Goal: Information Seeking & Learning: Learn about a topic

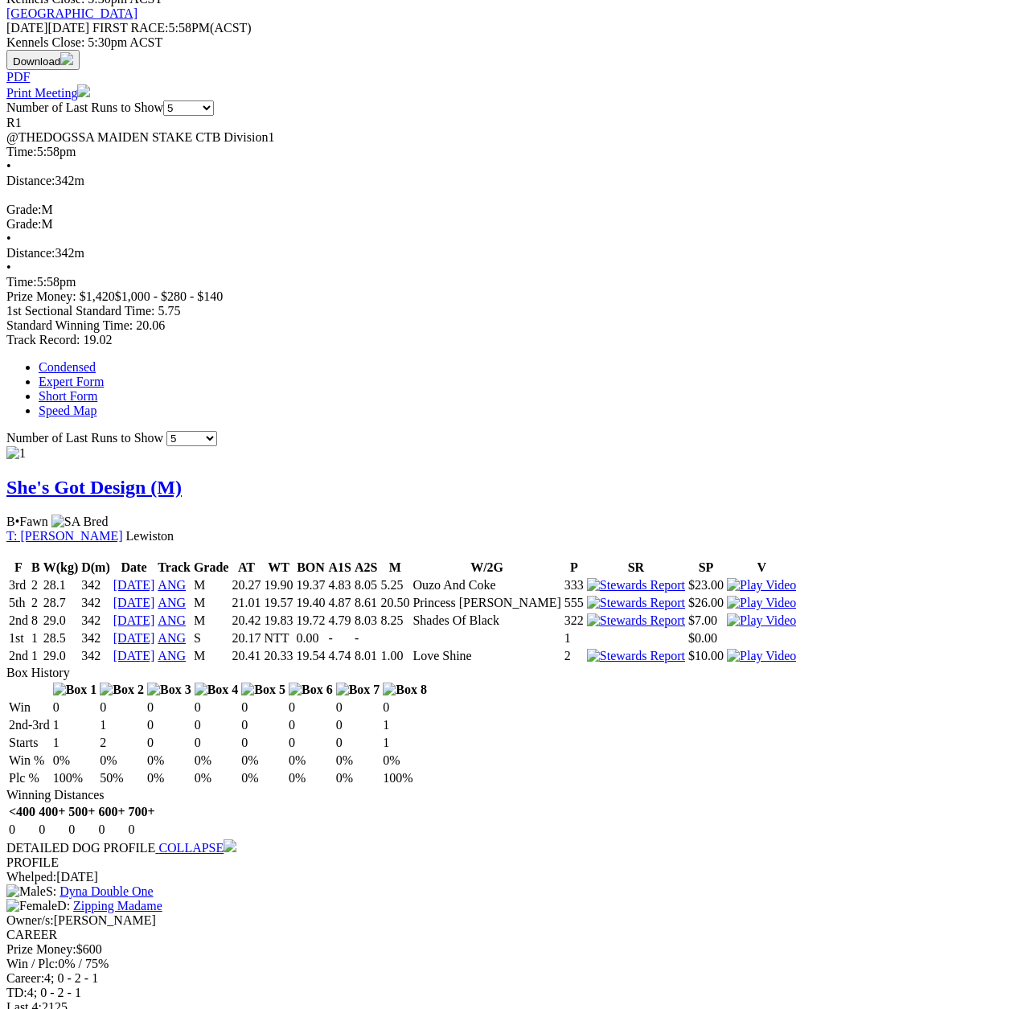
scroll to position [563, 0]
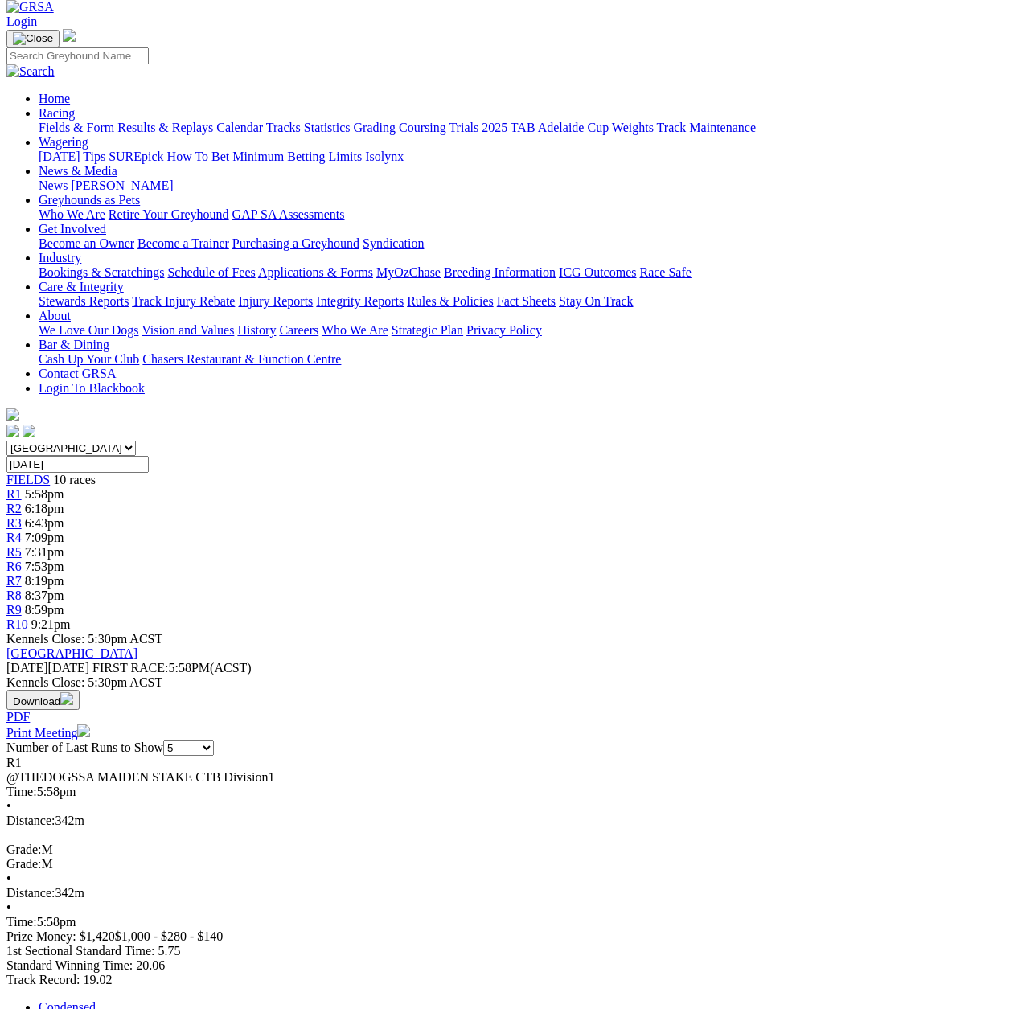
scroll to position [79, 0]
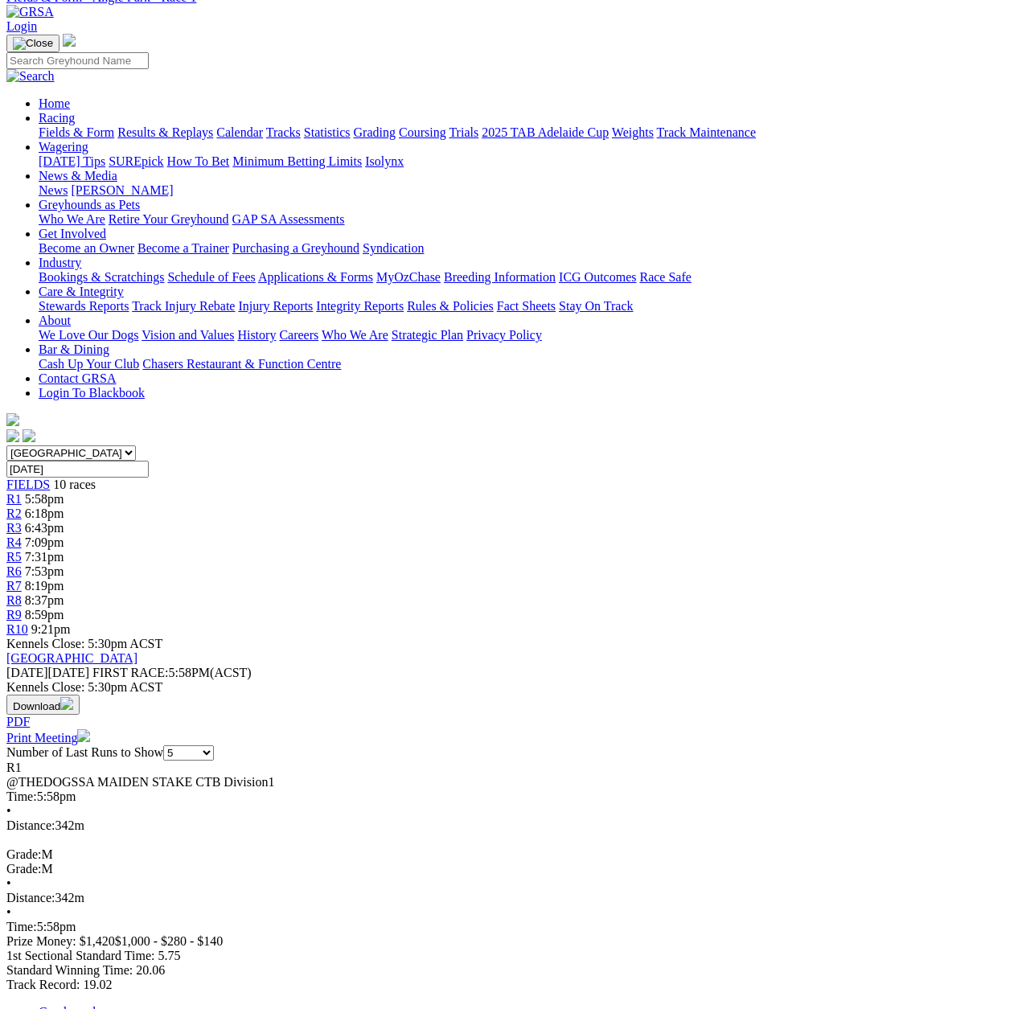
click at [22, 507] on span "R2" at bounding box center [13, 514] width 15 height 14
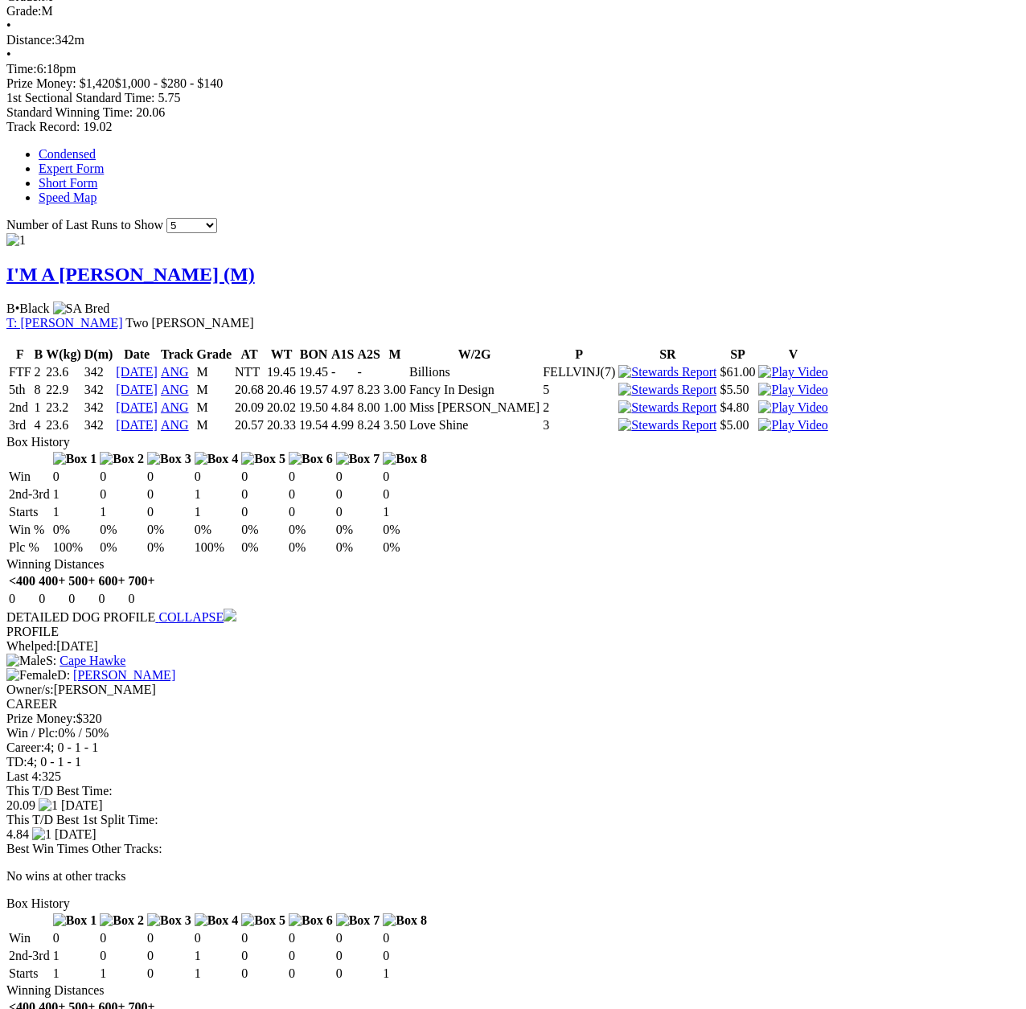
scroll to position [965, 0]
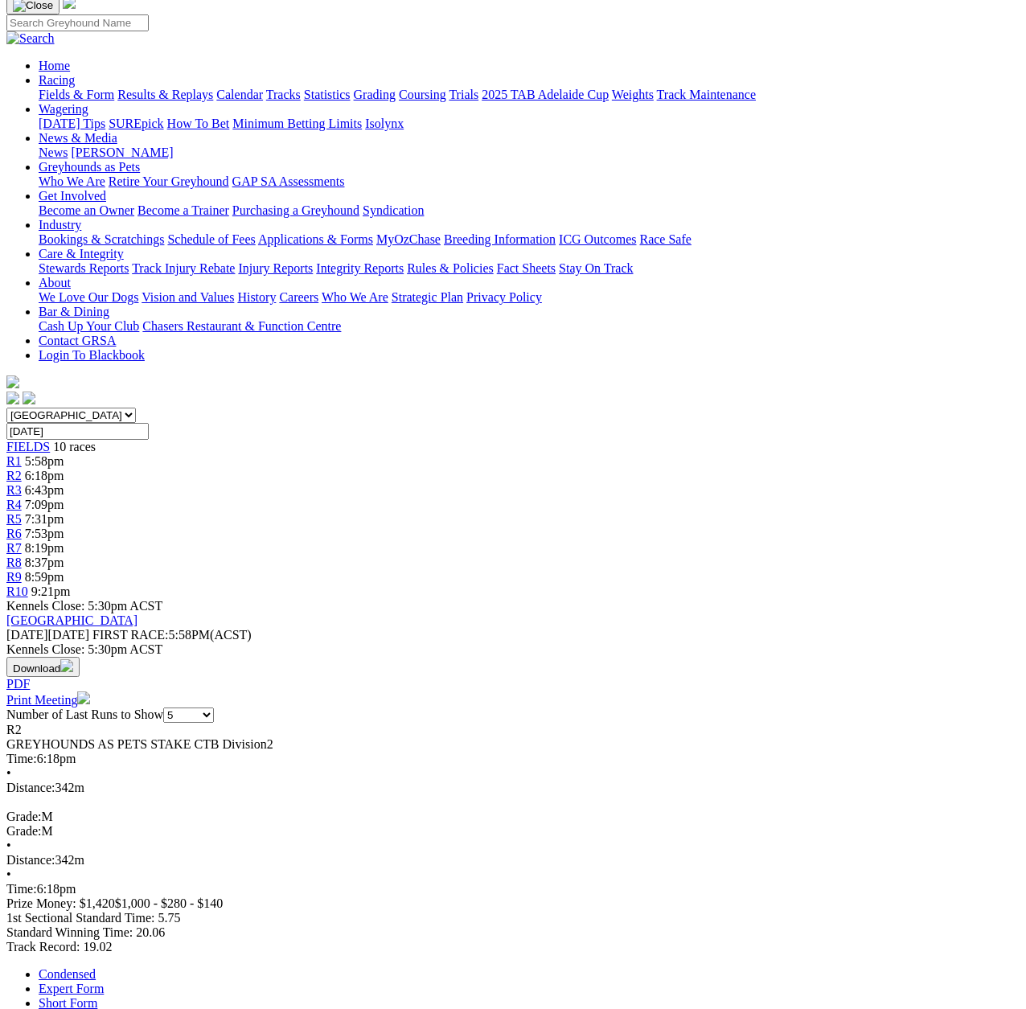
scroll to position [89, 0]
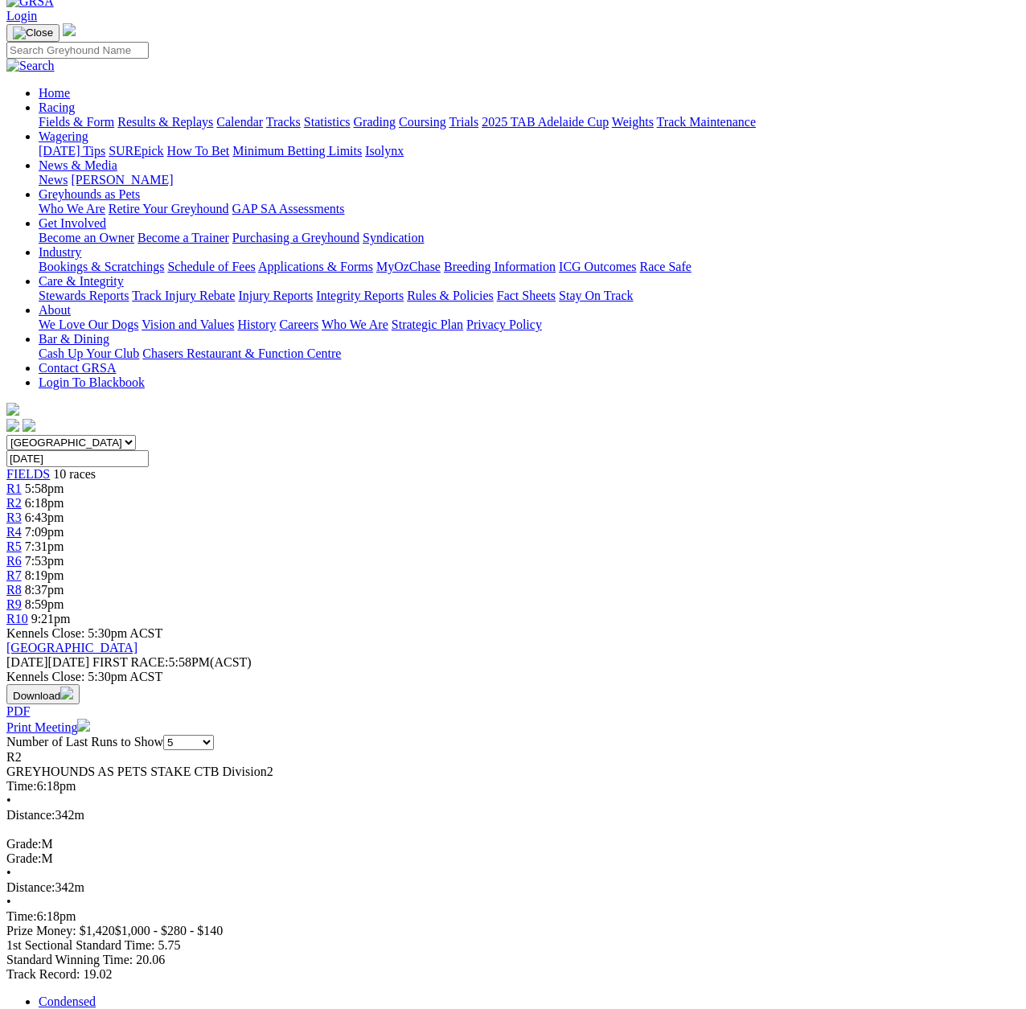
click at [22, 511] on span "R3" at bounding box center [13, 518] width 15 height 14
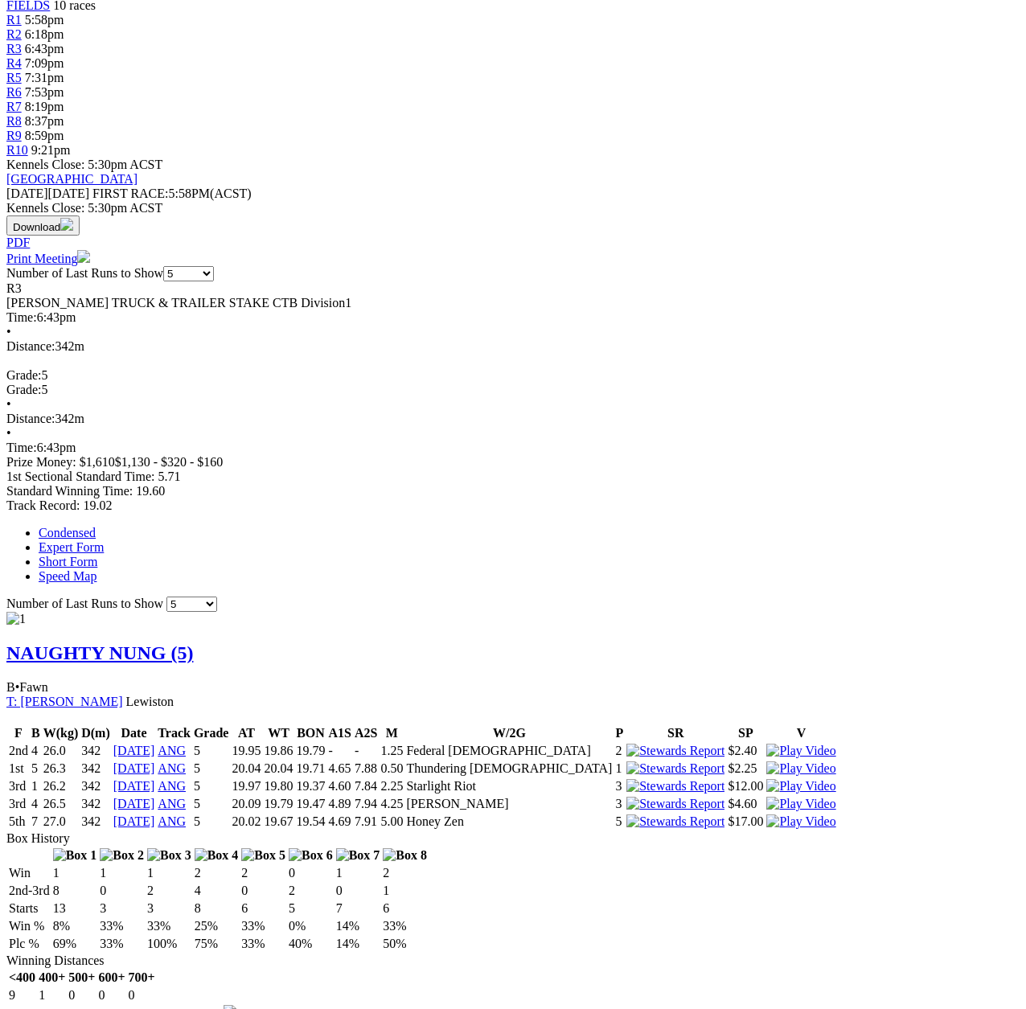
scroll to position [563, 0]
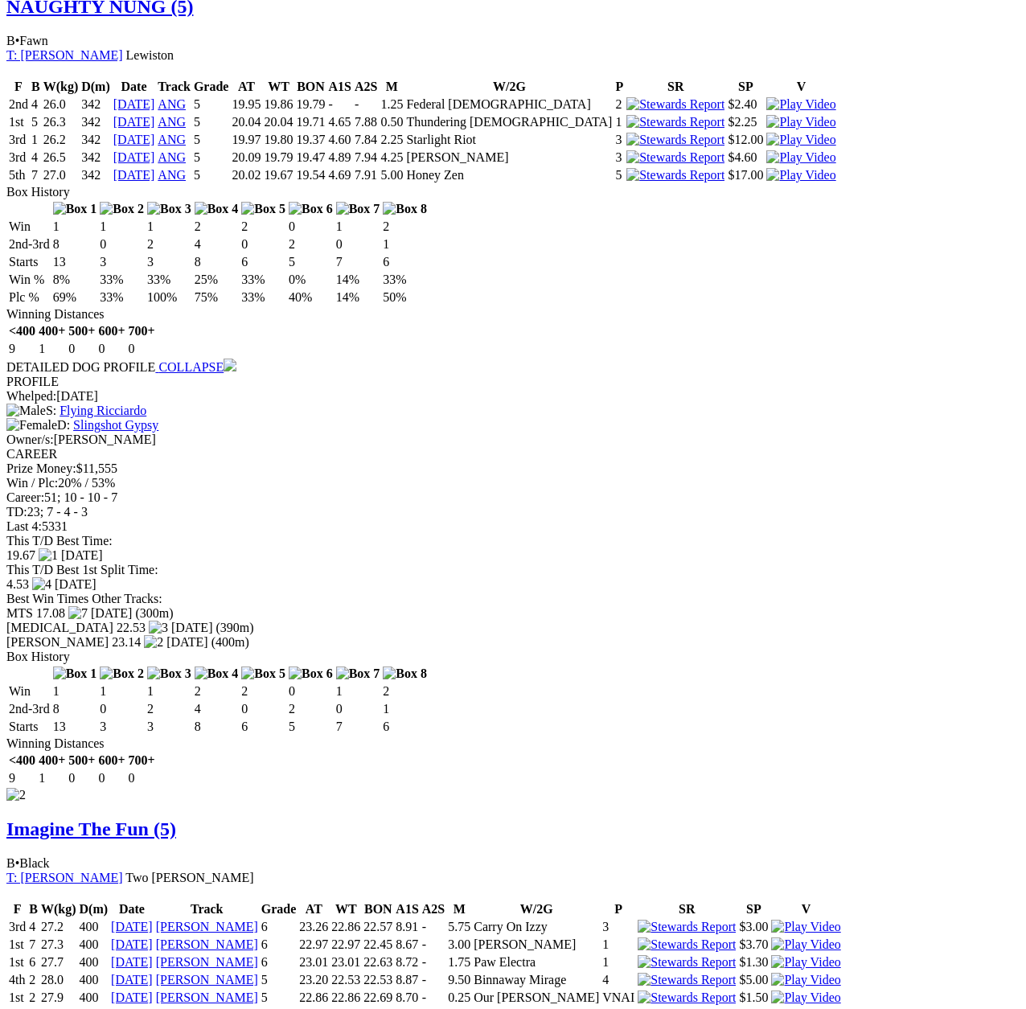
scroll to position [1206, 0]
